Goal: Use online tool/utility: Utilize a website feature to perform a specific function

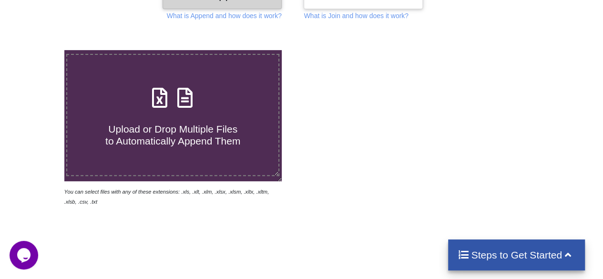
scroll to position [143, 0]
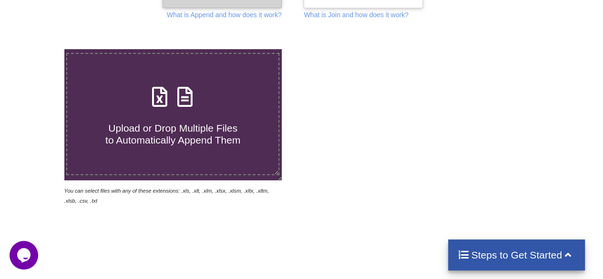
click at [165, 113] on h4 "Upload or Drop Multiple Files to Automatically Append Them" at bounding box center [172, 128] width 211 height 36
click at [40, 49] on input "Upload or Drop Multiple Files to Automatically Append Them" at bounding box center [40, 49] width 0 height 0
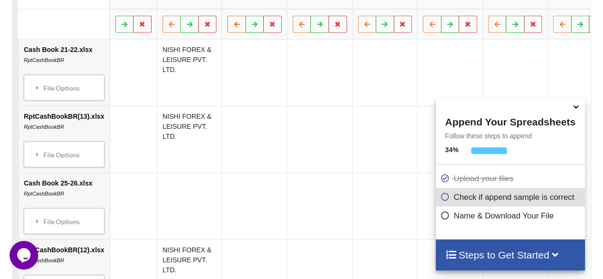
scroll to position [521, 0]
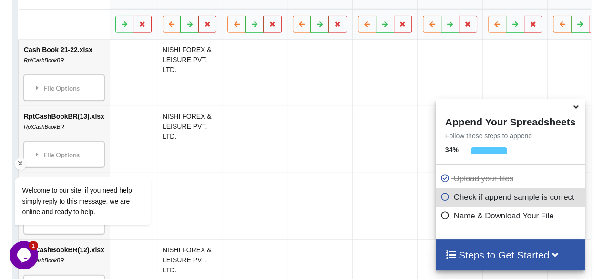
drag, startPoint x: 76, startPoint y: 247, endPoint x: 18, endPoint y: 164, distance: 102.1
click at [18, 164] on icon "Chat attention grabber" at bounding box center [20, 163] width 9 height 9
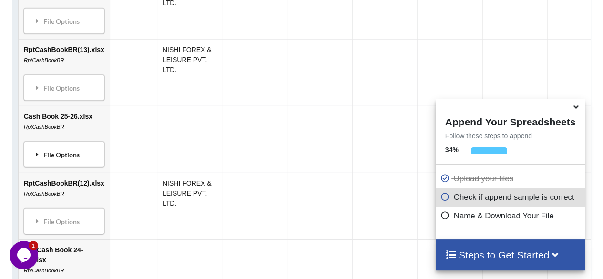
scroll to position [568, 0]
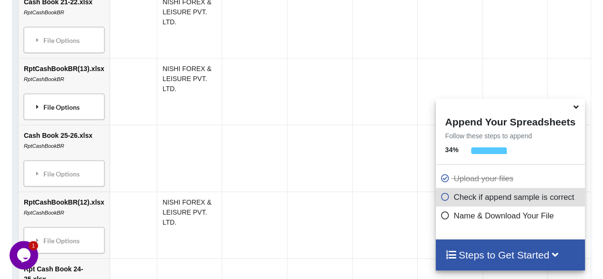
click at [38, 104] on icon at bounding box center [37, 106] width 9 height 7
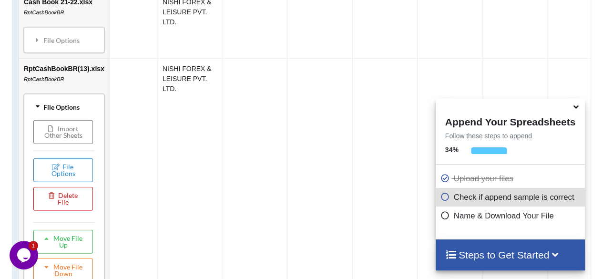
click at [59, 210] on button "Delete File" at bounding box center [63, 198] width 60 height 24
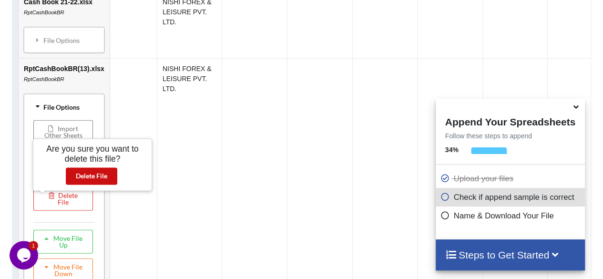
click at [87, 175] on button "Delete File" at bounding box center [91, 175] width 51 height 17
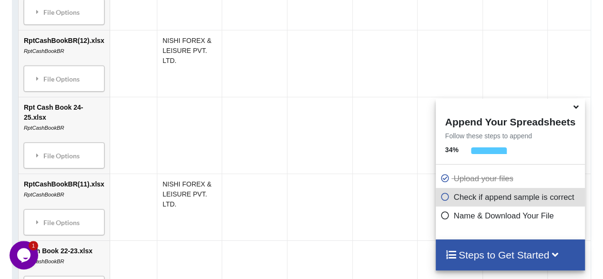
scroll to position [664, 0]
click at [53, 79] on div "File Options" at bounding box center [64, 78] width 75 height 20
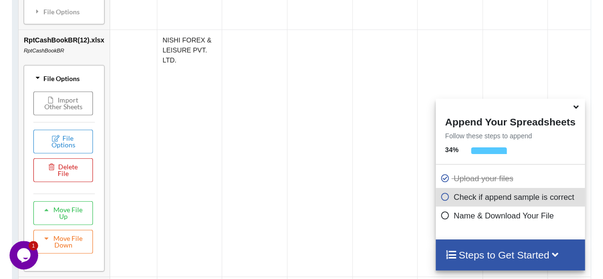
click at [56, 182] on button "Delete File" at bounding box center [63, 170] width 60 height 24
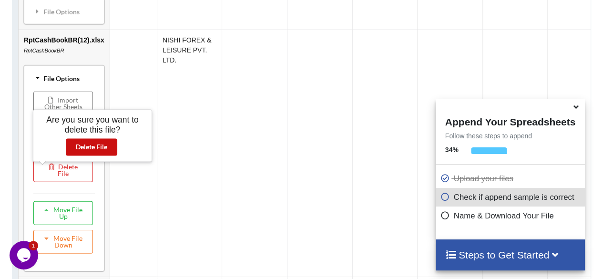
click at [77, 143] on button "Delete File" at bounding box center [91, 146] width 51 height 17
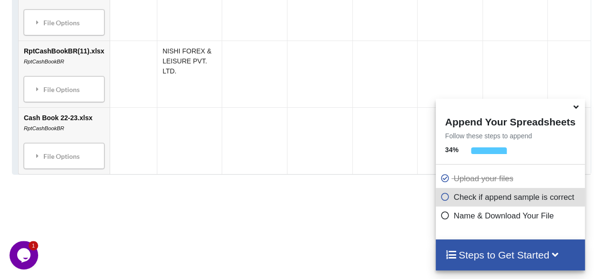
scroll to position [759, 0]
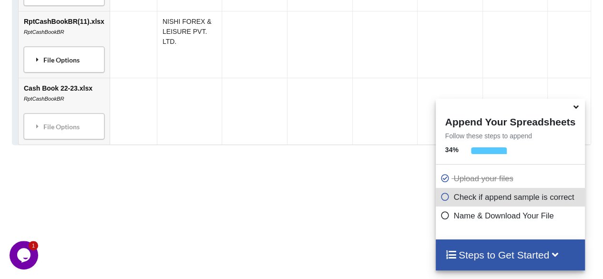
click at [54, 62] on div "File Options" at bounding box center [64, 59] width 75 height 20
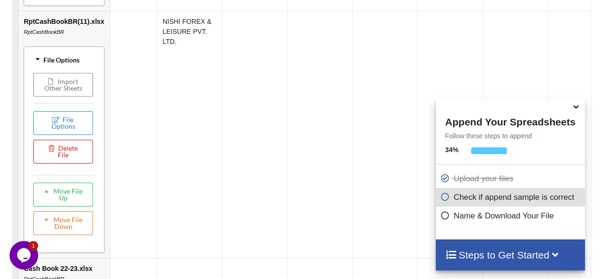
click at [54, 160] on button "Delete File" at bounding box center [63, 151] width 60 height 24
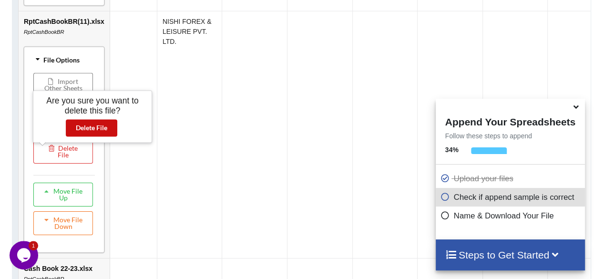
click at [90, 129] on button "Delete File" at bounding box center [91, 127] width 51 height 17
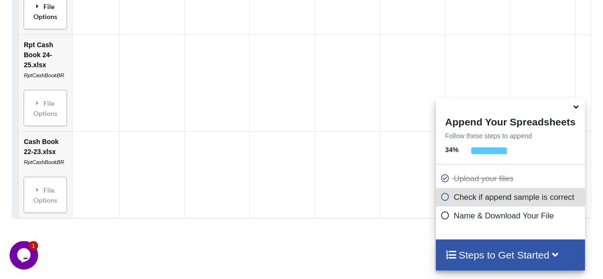
scroll to position [714, 0]
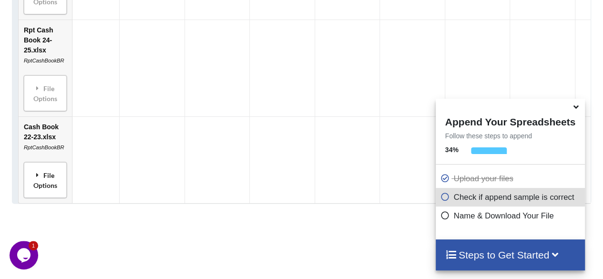
click at [40, 180] on div "File Options" at bounding box center [45, 180] width 37 height 30
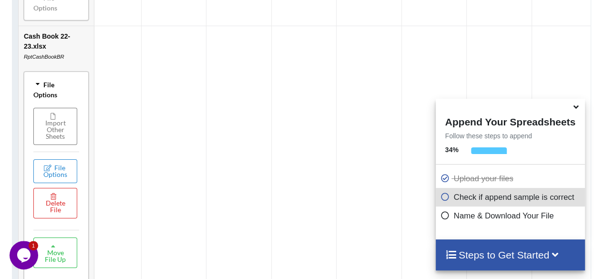
scroll to position [809, 0]
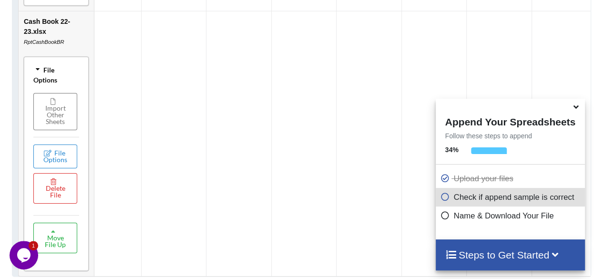
click at [52, 233] on icon at bounding box center [54, 230] width 8 height 6
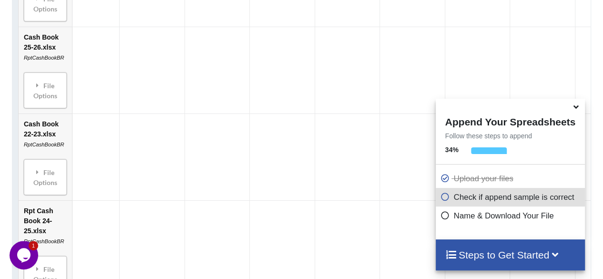
scroll to position [618, 0]
click at [47, 178] on div "File Options" at bounding box center [45, 178] width 37 height 30
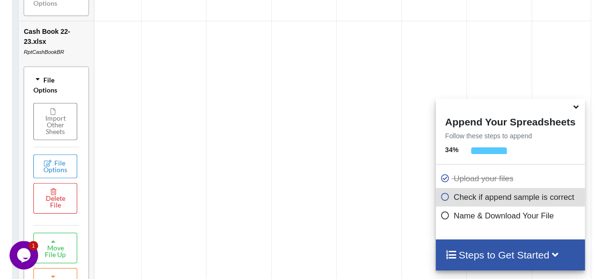
scroll to position [714, 0]
click at [54, 246] on button "Move File Up" at bounding box center [55, 246] width 44 height 31
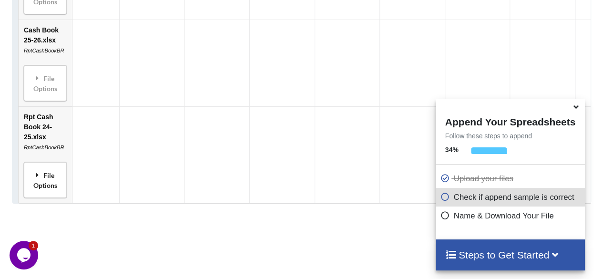
click at [41, 173] on icon at bounding box center [37, 174] width 9 height 7
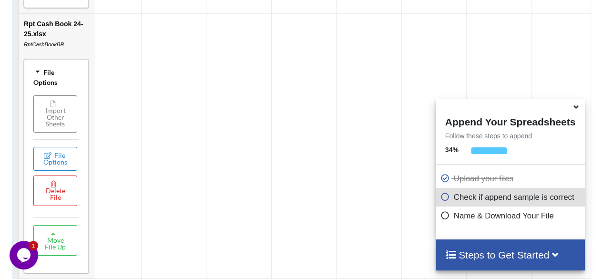
scroll to position [809, 0]
click at [51, 243] on button "Move File Up" at bounding box center [55, 237] width 44 height 31
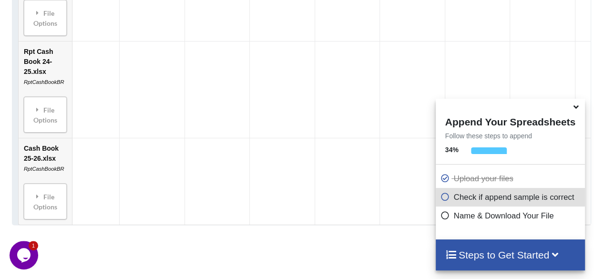
scroll to position [714, 0]
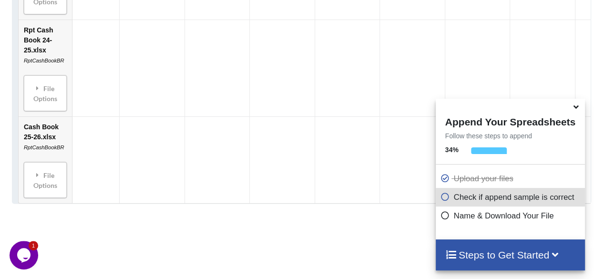
click at [577, 108] on icon at bounding box center [576, 105] width 10 height 9
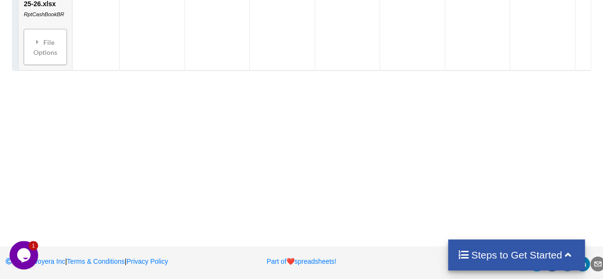
scroll to position [850, 0]
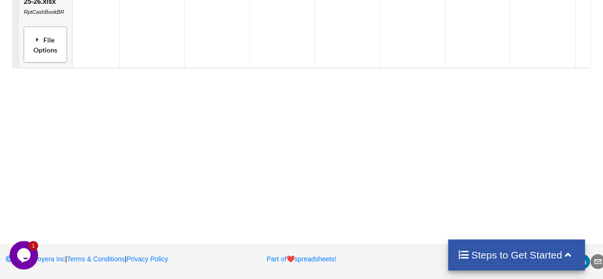
click at [39, 53] on div "File Options" at bounding box center [45, 44] width 37 height 30
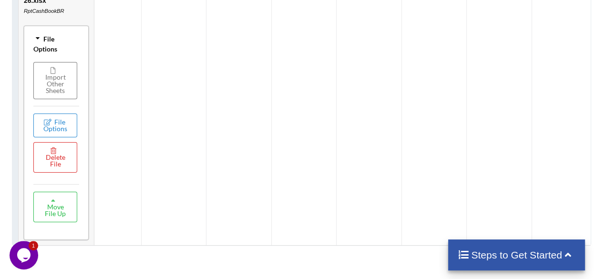
scroll to position [888, 0]
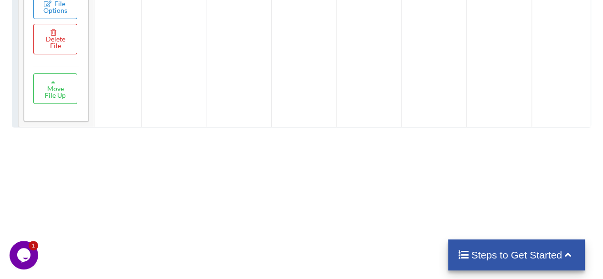
scroll to position [1018, 0]
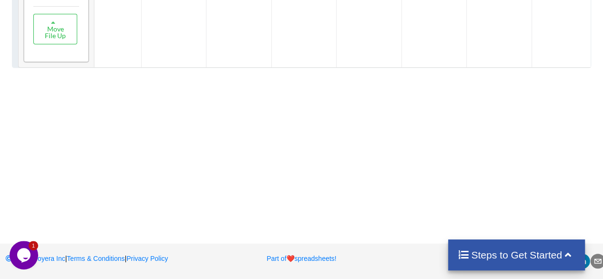
click at [461, 250] on icon at bounding box center [464, 254] width 12 height 10
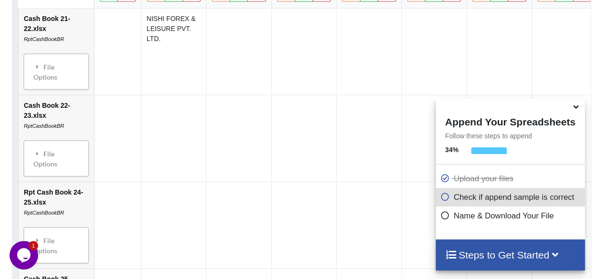
scroll to position [445, 0]
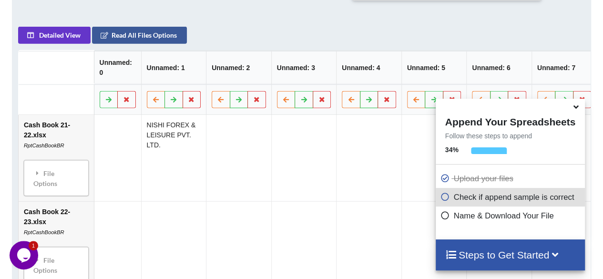
click at [574, 104] on icon at bounding box center [576, 105] width 10 height 9
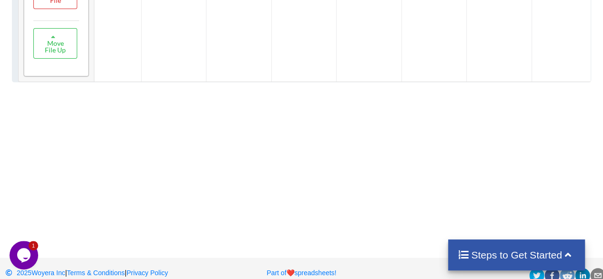
scroll to position [1018, 0]
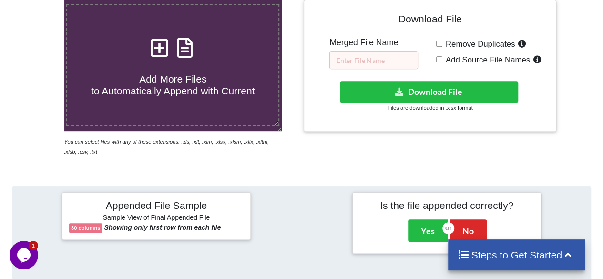
scroll to position [191, 0]
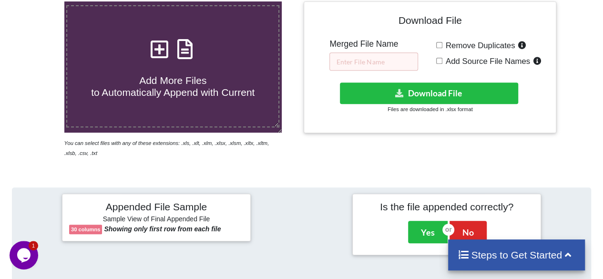
click at [161, 50] on icon at bounding box center [160, 44] width 24 height 20
click at [40, 1] on input "Add More Files to Automatically Append with Current" at bounding box center [40, 1] width 0 height 0
type input "C:\fakepath\CashBook 23-24.xlsx"
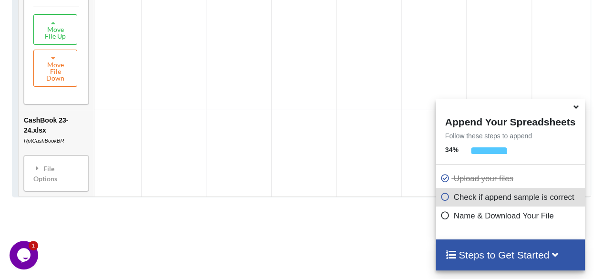
scroll to position [1093, 0]
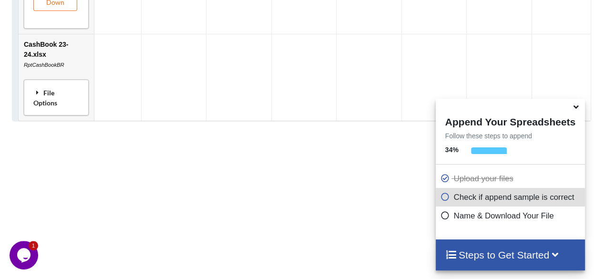
click at [45, 100] on div "File Options" at bounding box center [56, 97] width 59 height 30
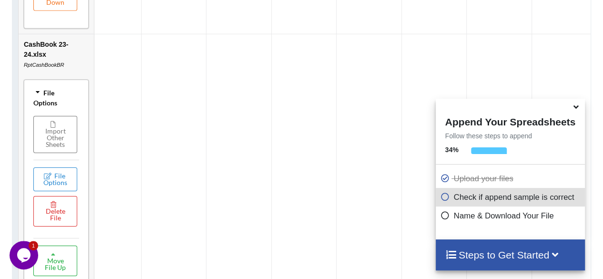
click at [57, 259] on button "Move File Up" at bounding box center [55, 261] width 44 height 31
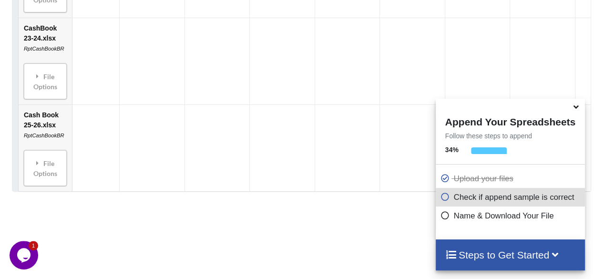
scroll to position [746, 0]
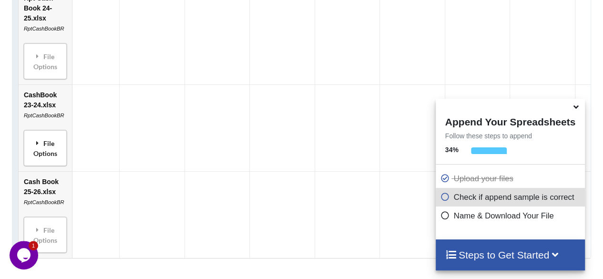
click at [40, 147] on div "File Options" at bounding box center [45, 148] width 37 height 30
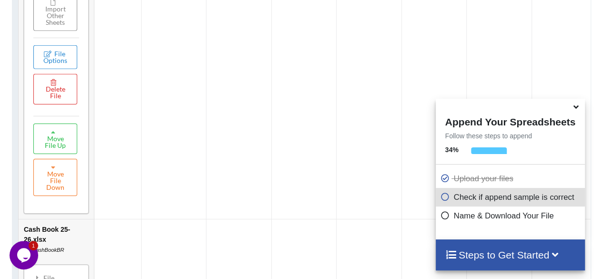
scroll to position [937, 0]
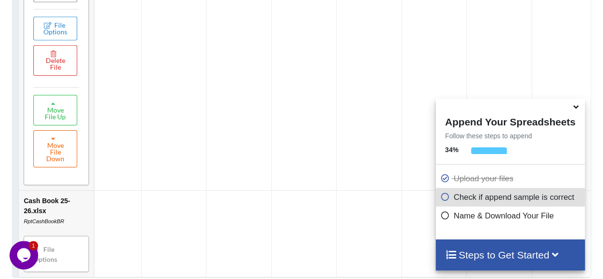
click at [47, 149] on button "Move File Down" at bounding box center [55, 148] width 44 height 37
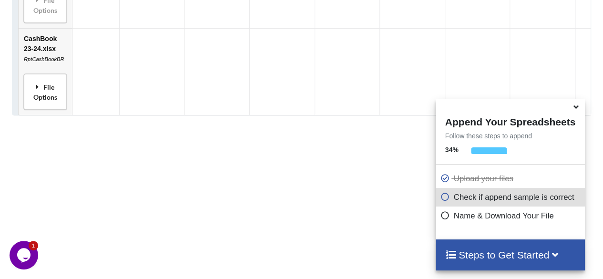
click at [42, 94] on div "File Options" at bounding box center [45, 91] width 37 height 30
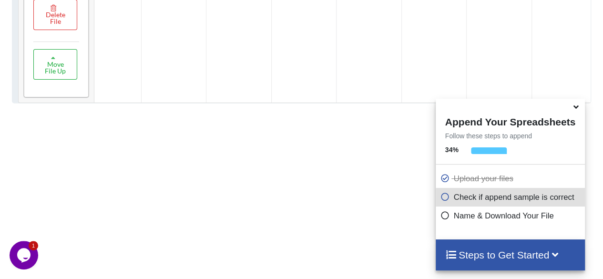
click at [46, 66] on button "Move File Up" at bounding box center [55, 64] width 44 height 31
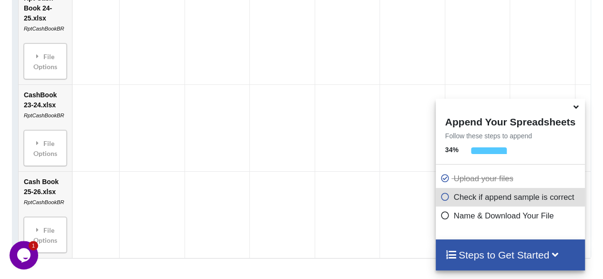
scroll to position [746, 0]
click at [43, 149] on div "File Options" at bounding box center [45, 148] width 37 height 30
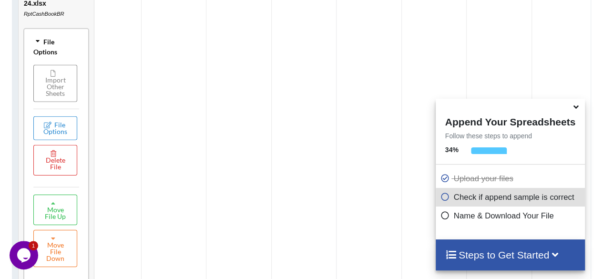
scroll to position [841, 0]
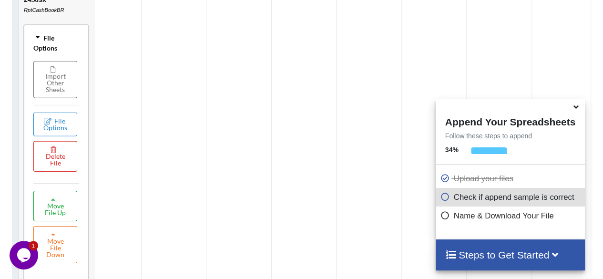
click at [51, 206] on button "Move File Up" at bounding box center [55, 205] width 44 height 31
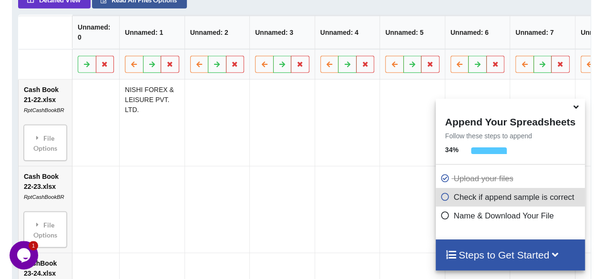
scroll to position [460, 0]
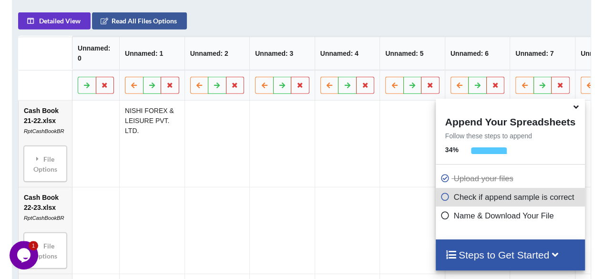
click at [576, 108] on icon at bounding box center [576, 105] width 10 height 9
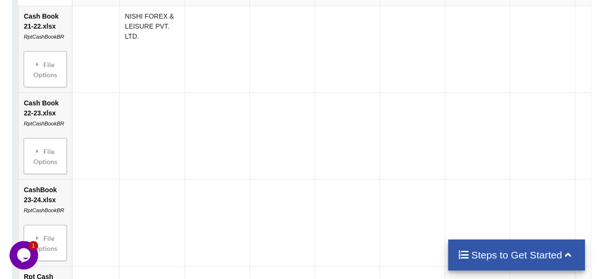
scroll to position [555, 0]
click at [473, 251] on h4 "Steps to Get Started" at bounding box center [517, 255] width 118 height 12
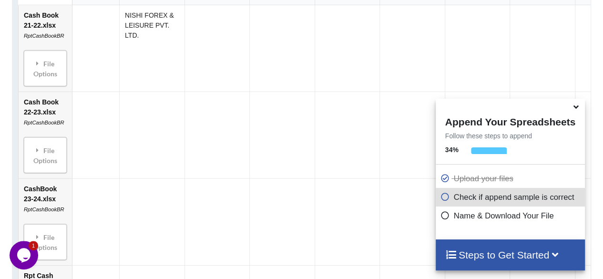
click at [480, 249] on h4 "Steps to Get Started" at bounding box center [510, 255] width 130 height 12
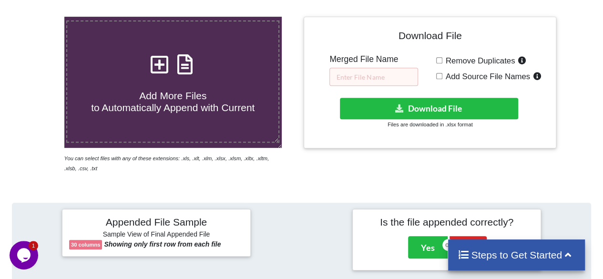
scroll to position [174, 0]
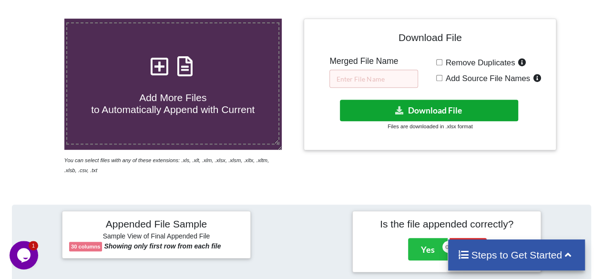
click at [421, 107] on button "Download File" at bounding box center [429, 110] width 179 height 21
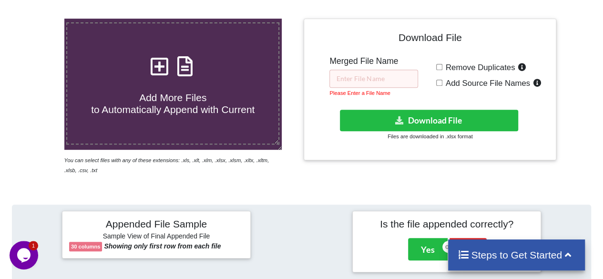
click at [396, 66] on div "Merged File Name Please Enter a File Name" at bounding box center [373, 76] width 89 height 41
click at [391, 76] on input "text" at bounding box center [373, 79] width 89 height 18
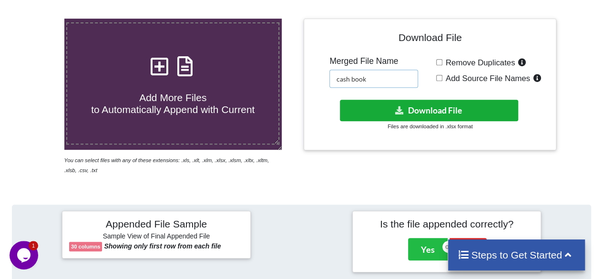
type input "cash book"
click at [385, 108] on button "Download File" at bounding box center [429, 110] width 179 height 21
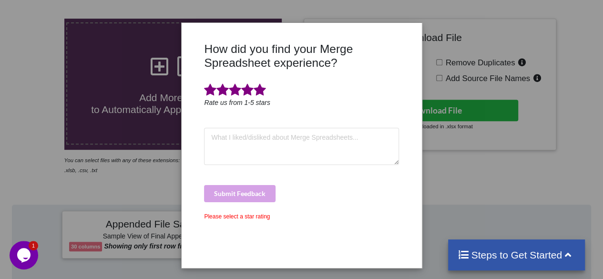
click at [262, 92] on span at bounding box center [260, 89] width 12 height 13
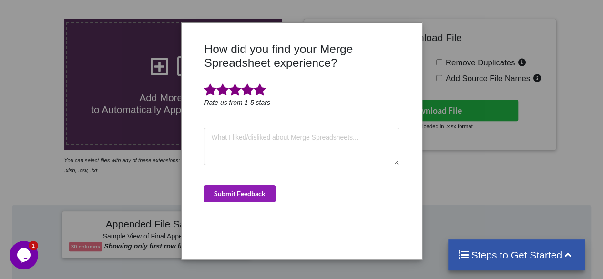
click at [248, 190] on button "Submit Feedback" at bounding box center [240, 193] width 72 height 17
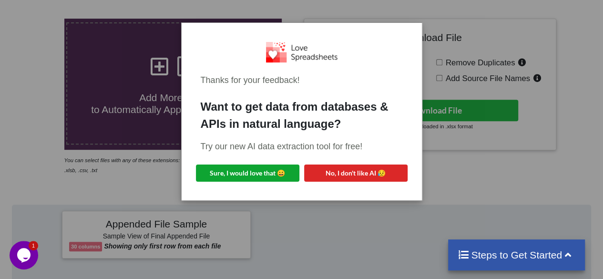
click at [270, 172] on button "Sure, I would love that 😀" at bounding box center [247, 173] width 103 height 17
click at [466, 194] on div "Thanks for your feedback! Want to get data from databases & APIs in natural lan…" at bounding box center [301, 139] width 603 height 279
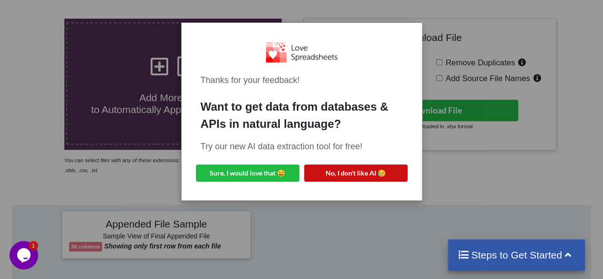
click at [359, 172] on button "No, I don't like AI 😥" at bounding box center [355, 173] width 103 height 17
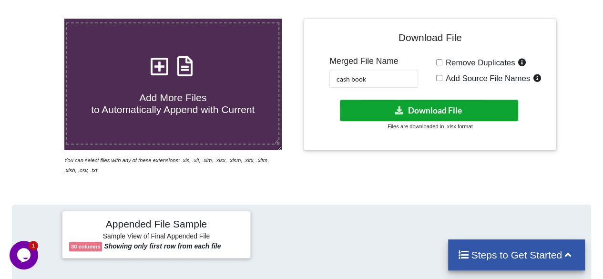
click at [376, 112] on button "Download File" at bounding box center [429, 110] width 179 height 21
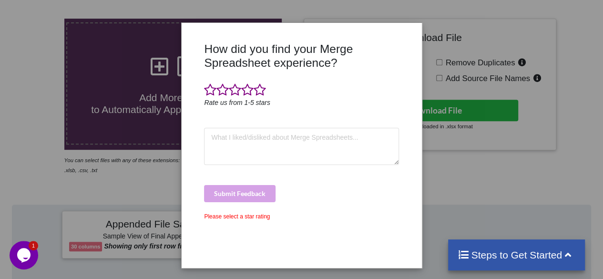
click at [484, 187] on div "How did you find your Merge Spreadsheet experience? Rate us from 1-5 stars Subm…" at bounding box center [301, 139] width 603 height 279
